Goal: Find specific page/section: Find specific page/section

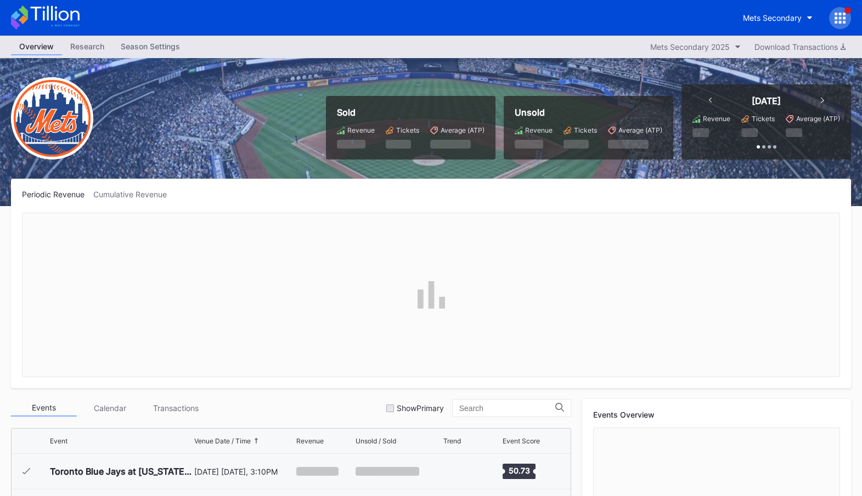
scroll to position [2778, 0]
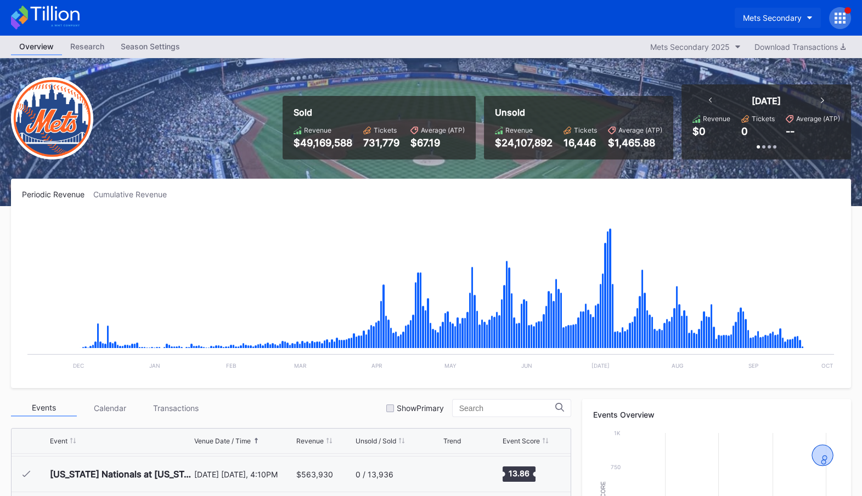
click at [790, 21] on div "Mets Secondary" at bounding box center [772, 17] width 59 height 9
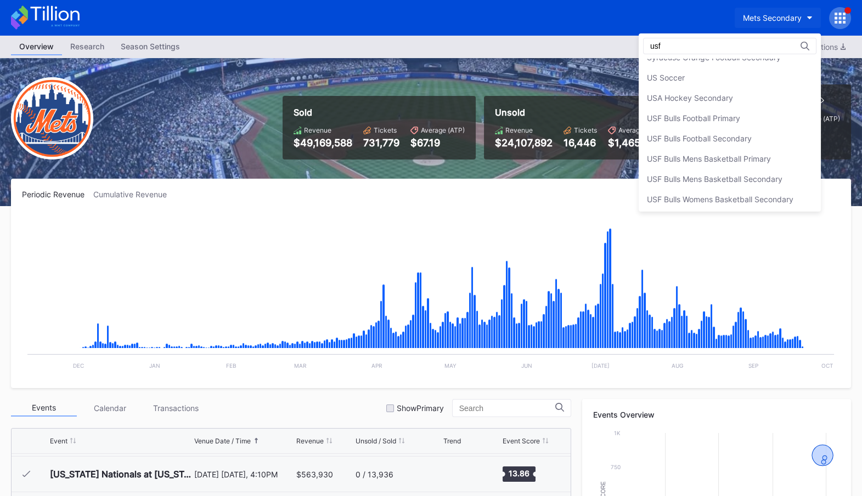
scroll to position [0, 0]
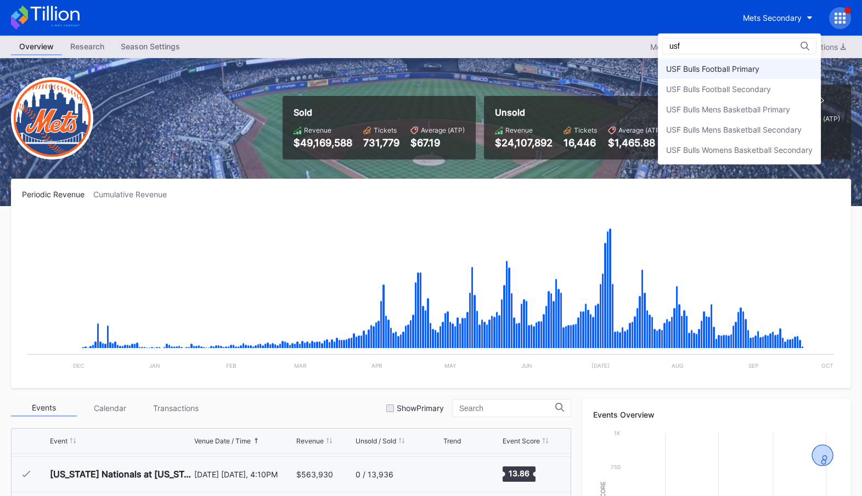
type input "usf"
click at [778, 76] on div "USF Bulls Football Primary" at bounding box center [739, 69] width 163 height 20
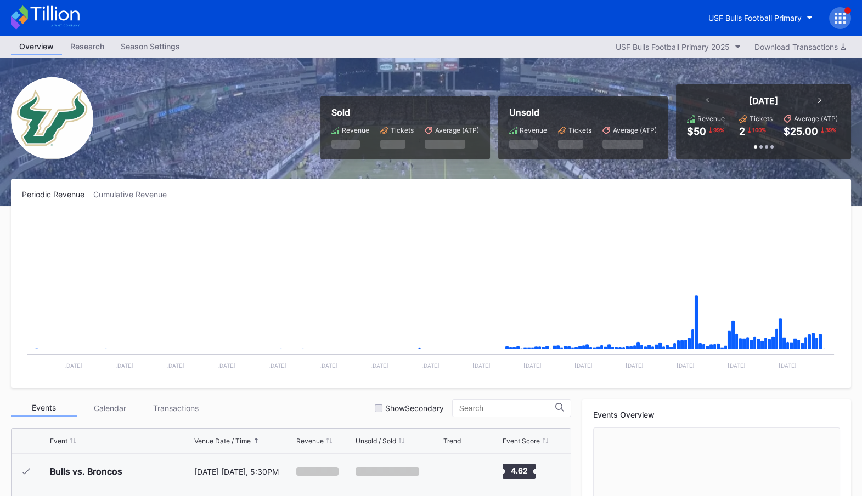
click at [840, 19] on icon at bounding box center [840, 17] width 3 height 3
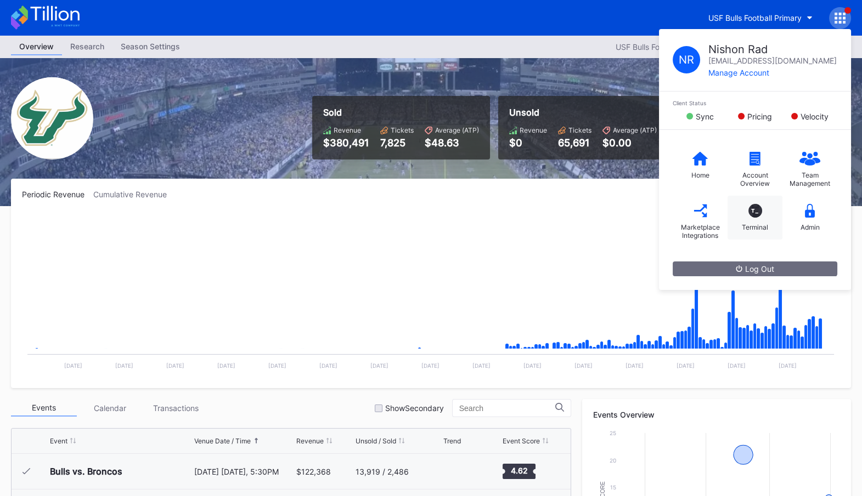
click at [749, 220] on div "T_ Terminal" at bounding box center [754, 218] width 55 height 44
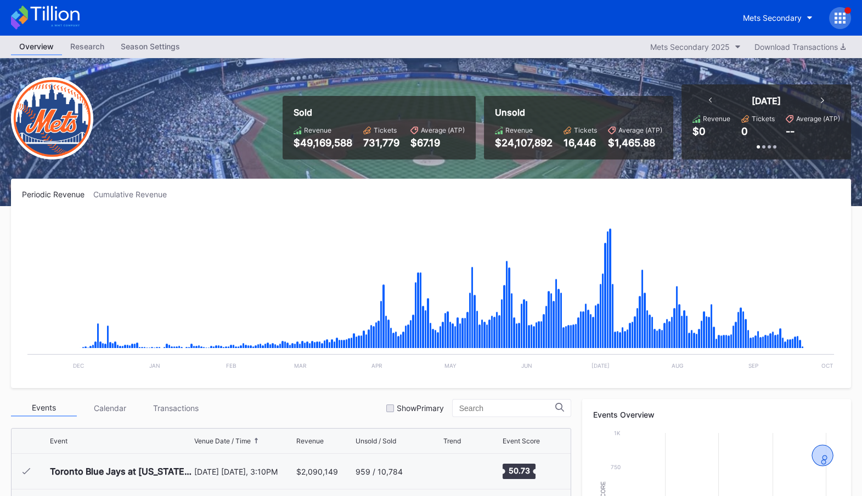
scroll to position [2778, 0]
click at [793, 18] on div "Mets Secondary" at bounding box center [772, 17] width 59 height 9
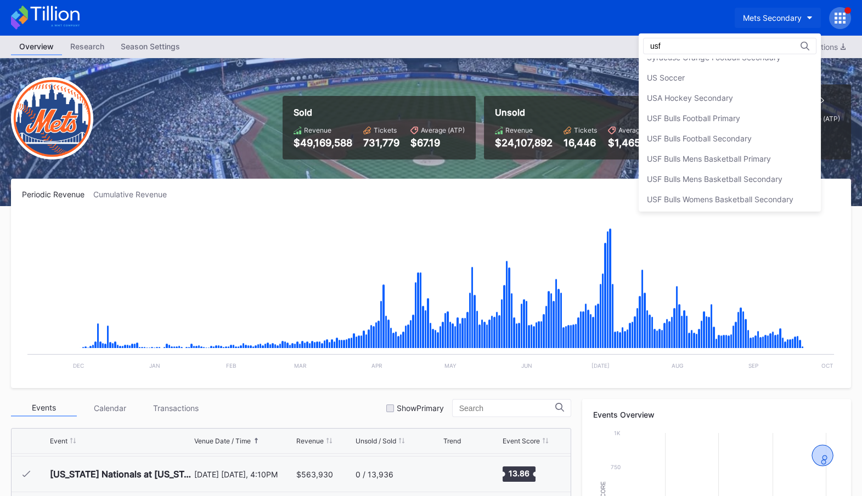
scroll to position [0, 0]
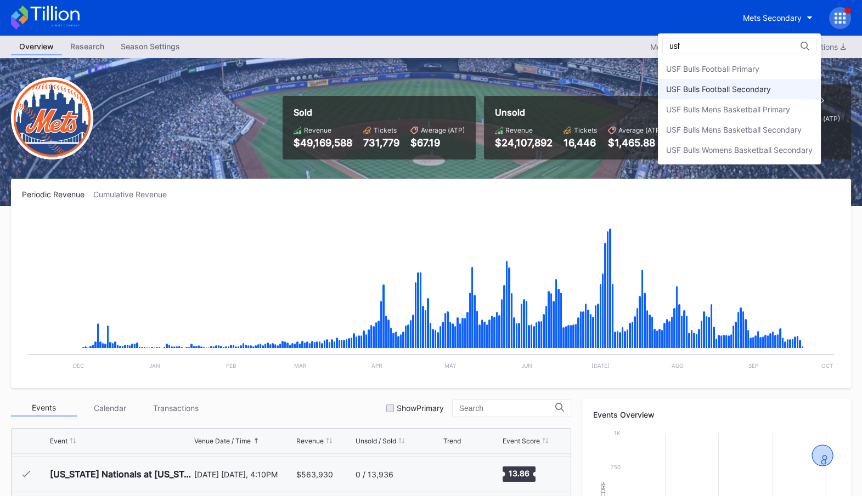
type input "usf"
click at [757, 88] on div "USF Bulls Football Secondary" at bounding box center [718, 88] width 105 height 9
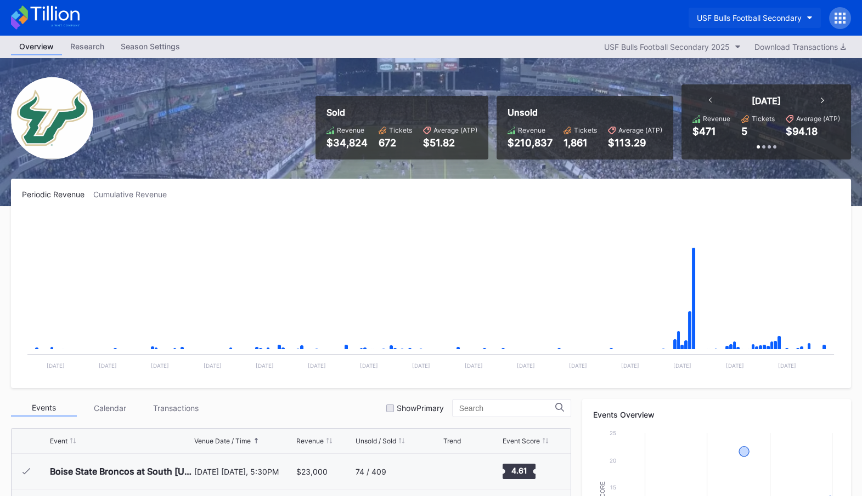
click at [751, 19] on div "USF Bulls Football Secondary" at bounding box center [748, 17] width 105 height 9
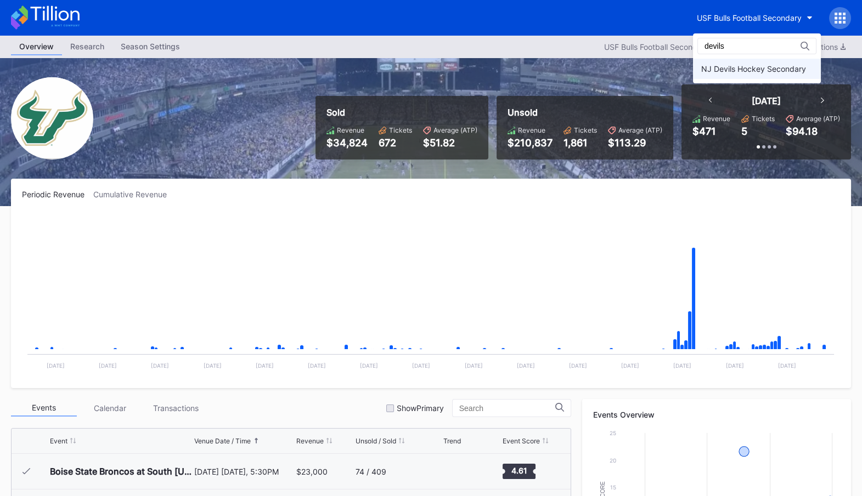
type input "devils"
click at [753, 73] on div "NJ Devils Hockey Secondary" at bounding box center [757, 69] width 128 height 20
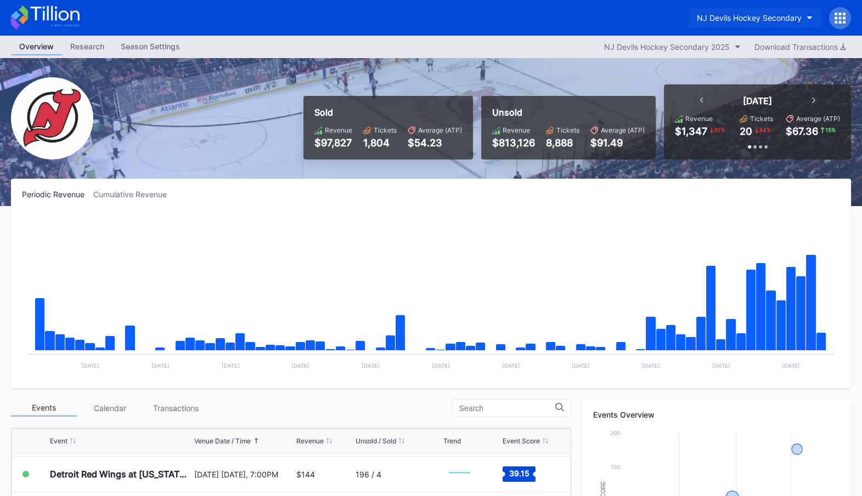
click at [741, 26] on button "NJ Devils Hockey Secondary" at bounding box center [754, 18] width 132 height 20
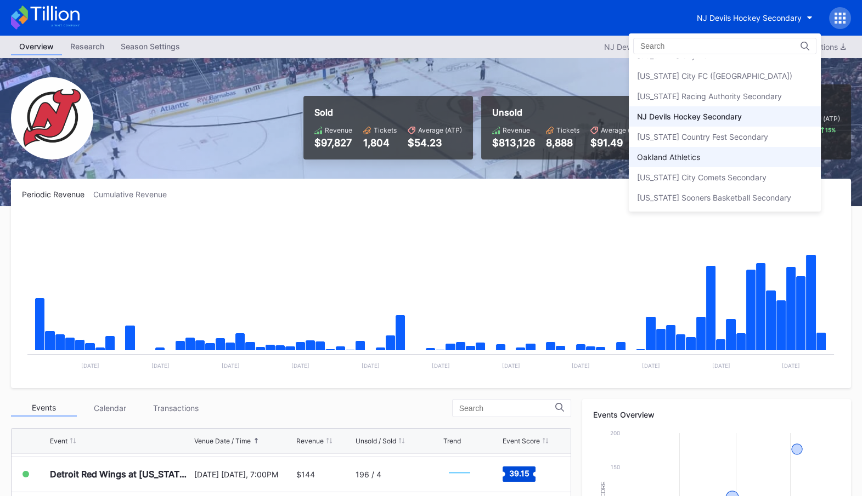
scroll to position [2114, 0]
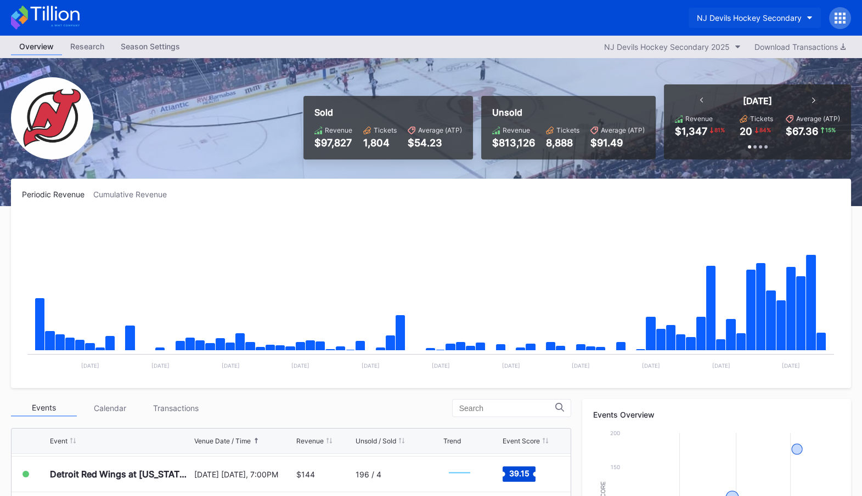
click at [739, 22] on button "NJ Devils Hockey Secondary" at bounding box center [754, 18] width 132 height 20
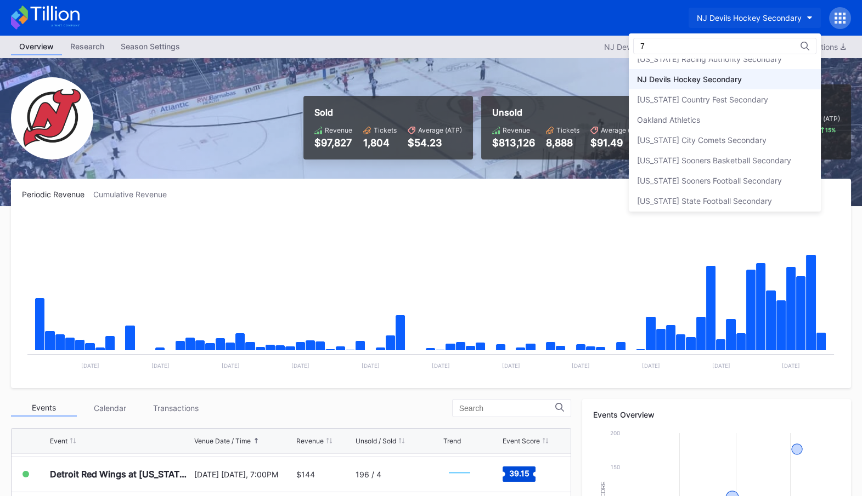
scroll to position [0, 0]
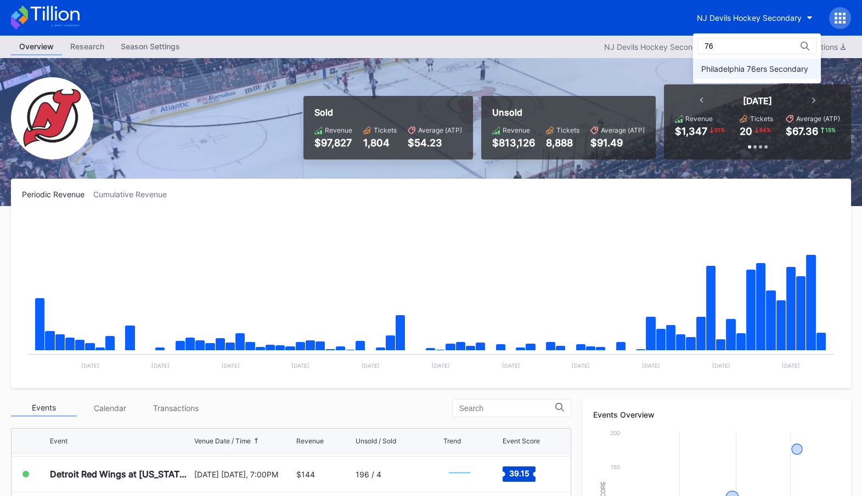
type input "76"
click at [746, 75] on div "Philadelphia 76ers Secondary" at bounding box center [757, 69] width 128 height 20
